Goal: Browse casually: Explore the website without a specific task or goal

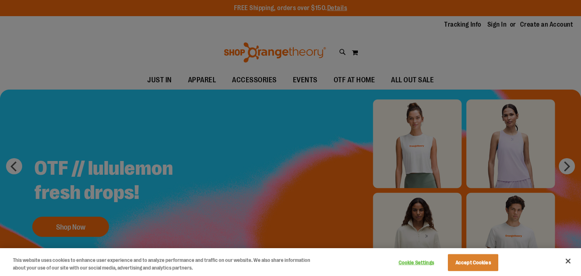
click at [250, 80] on div at bounding box center [290, 138] width 581 height 276
click at [478, 264] on button "Accept Cookies" at bounding box center [473, 262] width 50 height 17
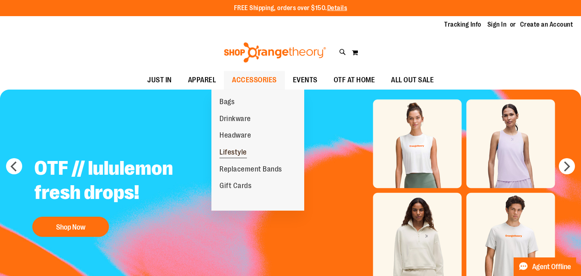
click at [240, 153] on span "Lifestyle" at bounding box center [232, 153] width 27 height 10
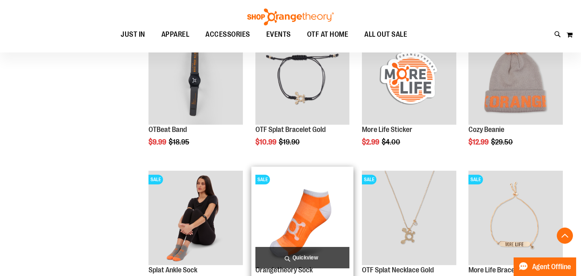
scroll to position [13, 0]
